Goal: Task Accomplishment & Management: Complete application form

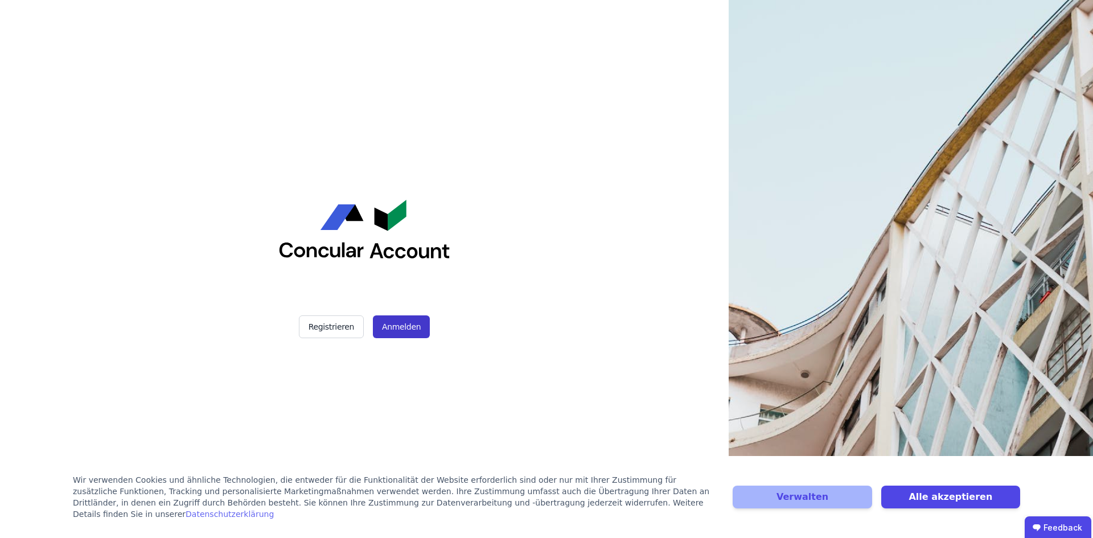
click at [421, 326] on button "Anmelden" at bounding box center [401, 326] width 57 height 23
